Goal: Task Accomplishment & Management: Manage account settings

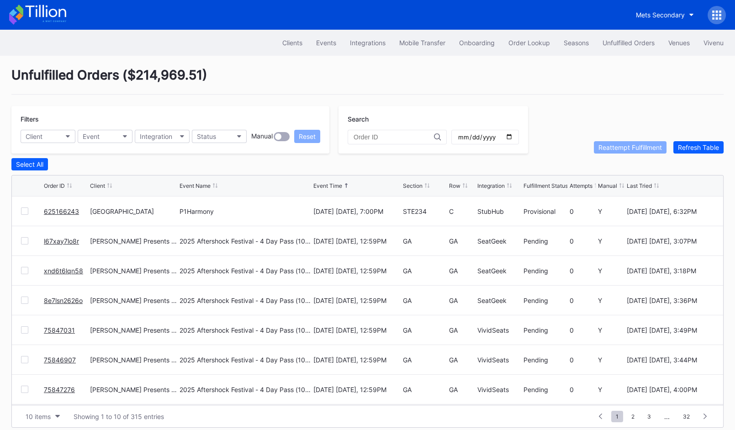
click at [48, 207] on link "625166243" at bounding box center [61, 211] width 35 height 8
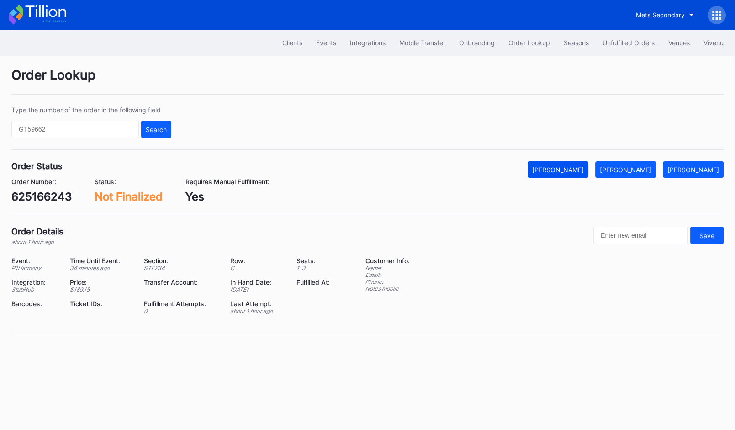
click at [571, 167] on div "[PERSON_NAME]" at bounding box center [558, 170] width 52 height 8
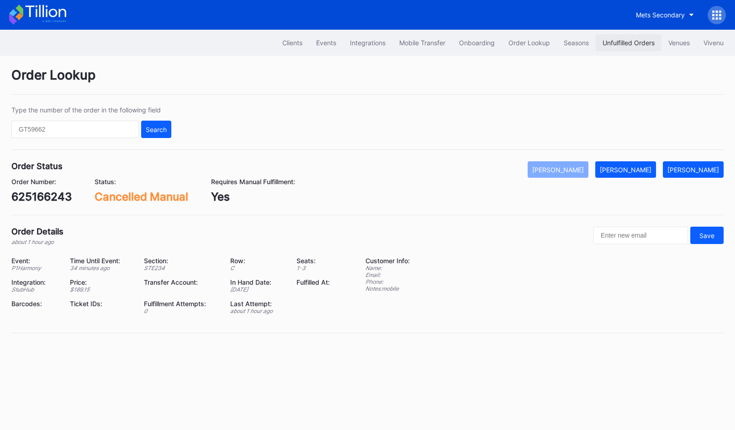
click at [618, 45] on div "Unfulfilled Orders" at bounding box center [629, 43] width 52 height 8
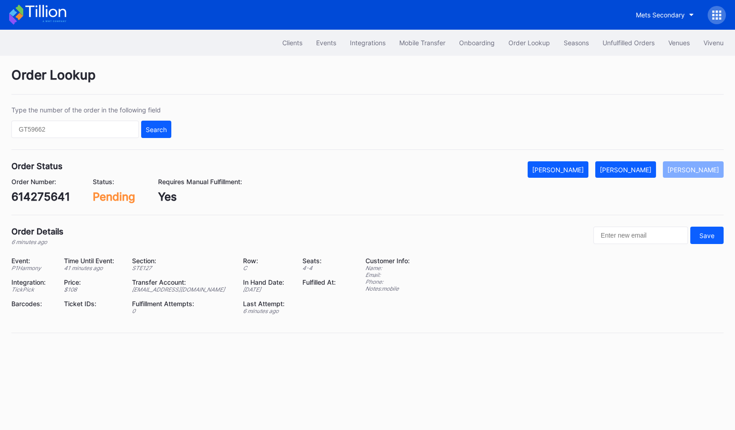
click at [46, 196] on div "614275641" at bounding box center [40, 196] width 59 height 13
copy div "614275641"
click at [645, 172] on div "[PERSON_NAME]" at bounding box center [626, 170] width 52 height 8
click at [50, 201] on div "209474469" at bounding box center [42, 196] width 63 height 13
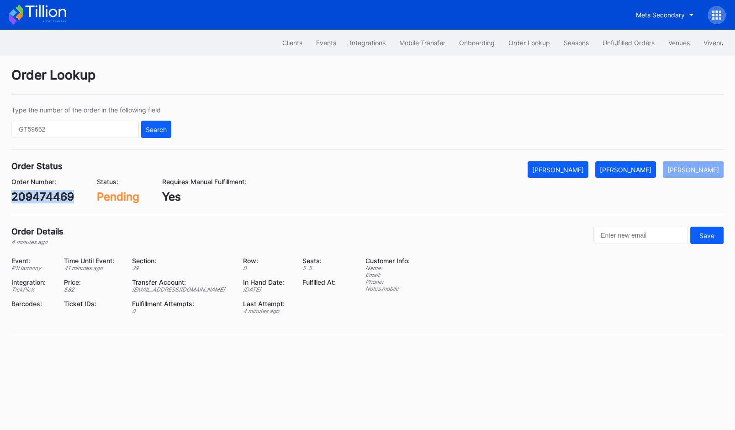
click at [50, 201] on div "209474469" at bounding box center [42, 196] width 63 height 13
copy div "209474469"
click at [638, 169] on div "Mark Fulfilled" at bounding box center [626, 170] width 52 height 8
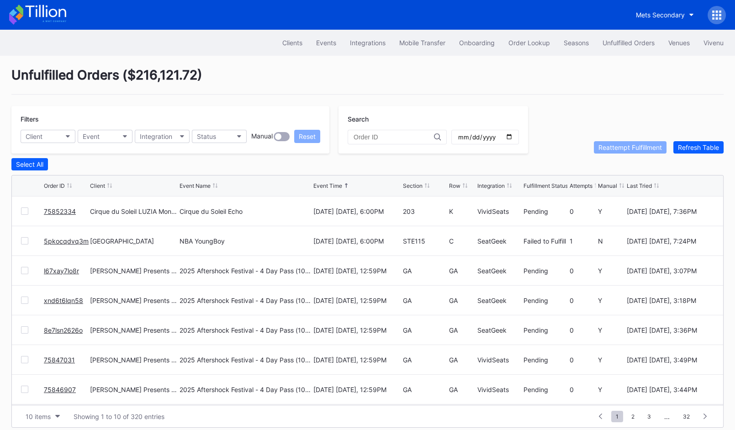
click at [64, 210] on link "75852334" at bounding box center [60, 211] width 32 height 8
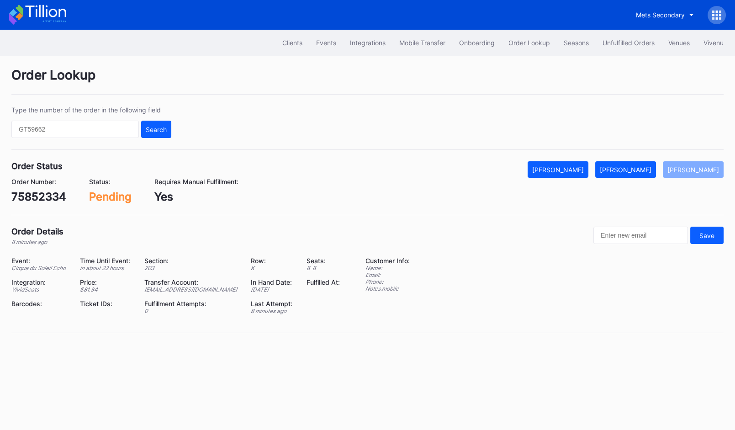
click at [62, 199] on div "75852334" at bounding box center [38, 196] width 55 height 13
copy div "75852334"
click at [638, 176] on button "Mark Fulfilled" at bounding box center [626, 169] width 61 height 16
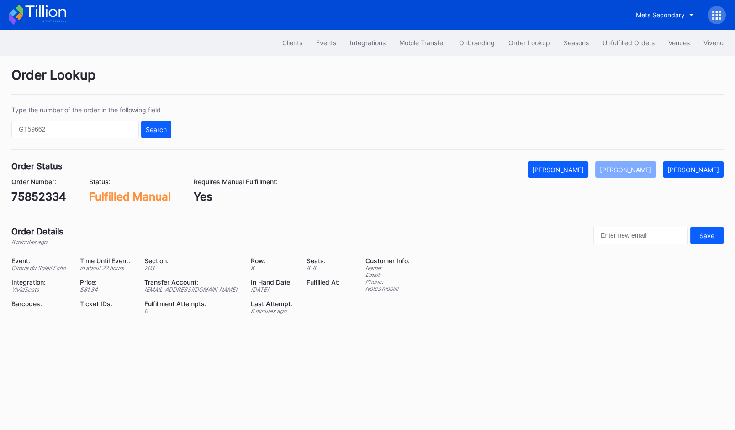
click at [612, 34] on div "Clients Events Integrations Mobile Transfer Onboarding Order Lookup Seasons Unf…" at bounding box center [367, 43] width 735 height 26
click at [613, 41] on div "Unfulfilled Orders" at bounding box center [629, 43] width 52 height 8
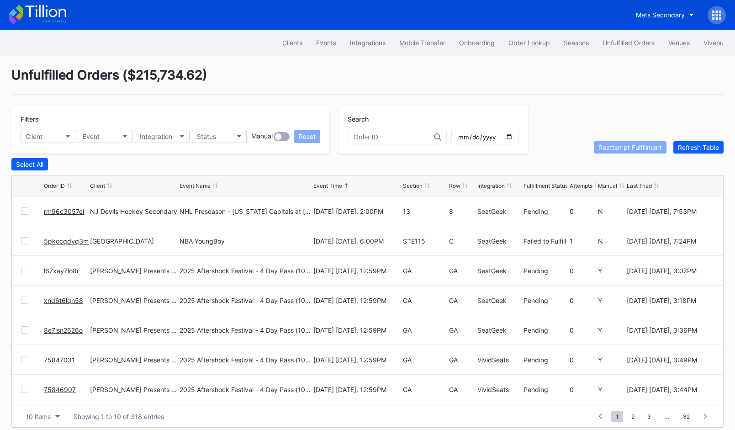
click at [66, 240] on link "5pkocqdvq3m" at bounding box center [66, 241] width 45 height 8
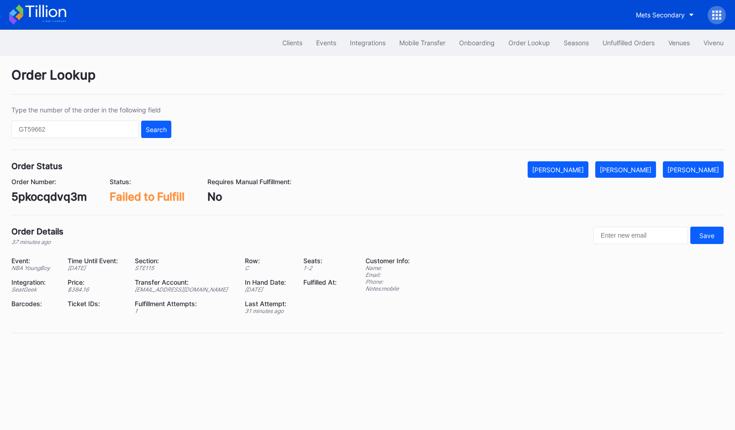
click at [66, 198] on div "5pkocqdvq3m" at bounding box center [48, 196] width 75 height 13
copy div "5pkocqdvq3m"
click at [649, 162] on button "Mark Fulfilled" at bounding box center [626, 169] width 61 height 16
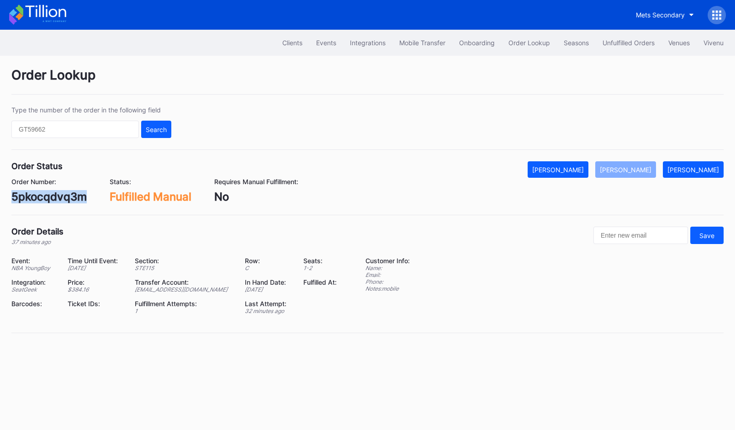
copy div "5pkocqdvq3m"
click at [627, 46] on div "Unfulfilled Orders" at bounding box center [629, 43] width 52 height 8
